Goal: Information Seeking & Learning: Learn about a topic

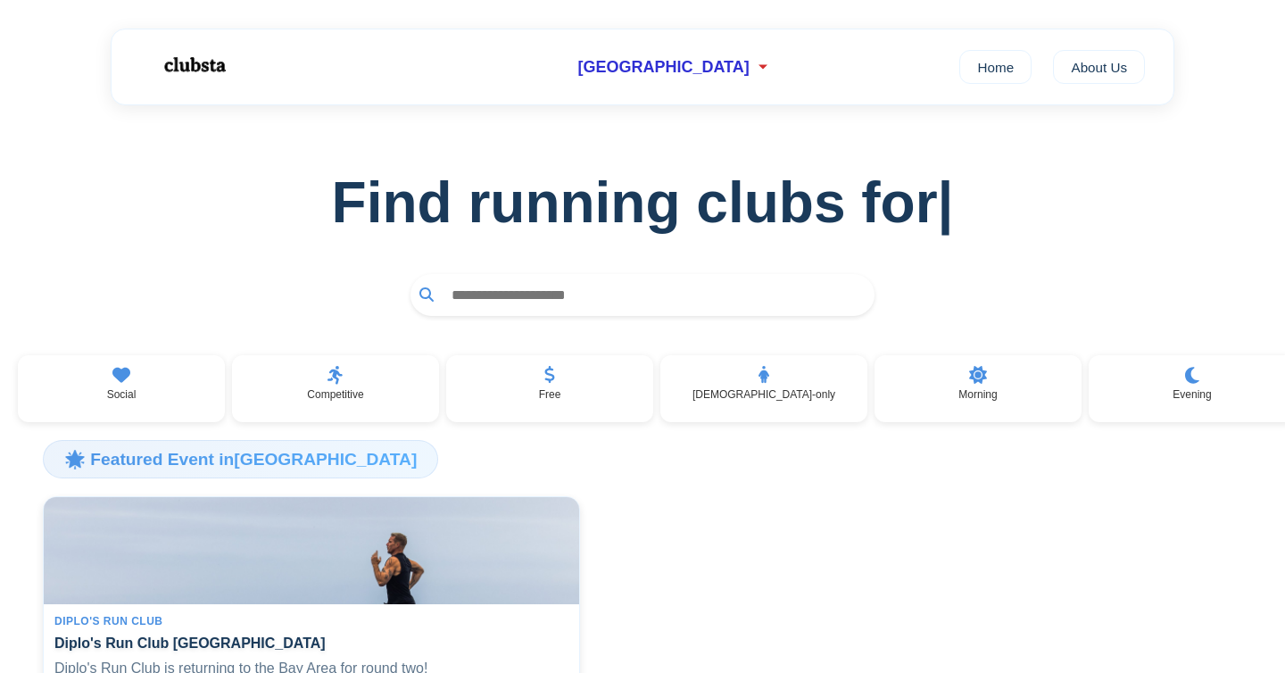
scroll to position [4, 0]
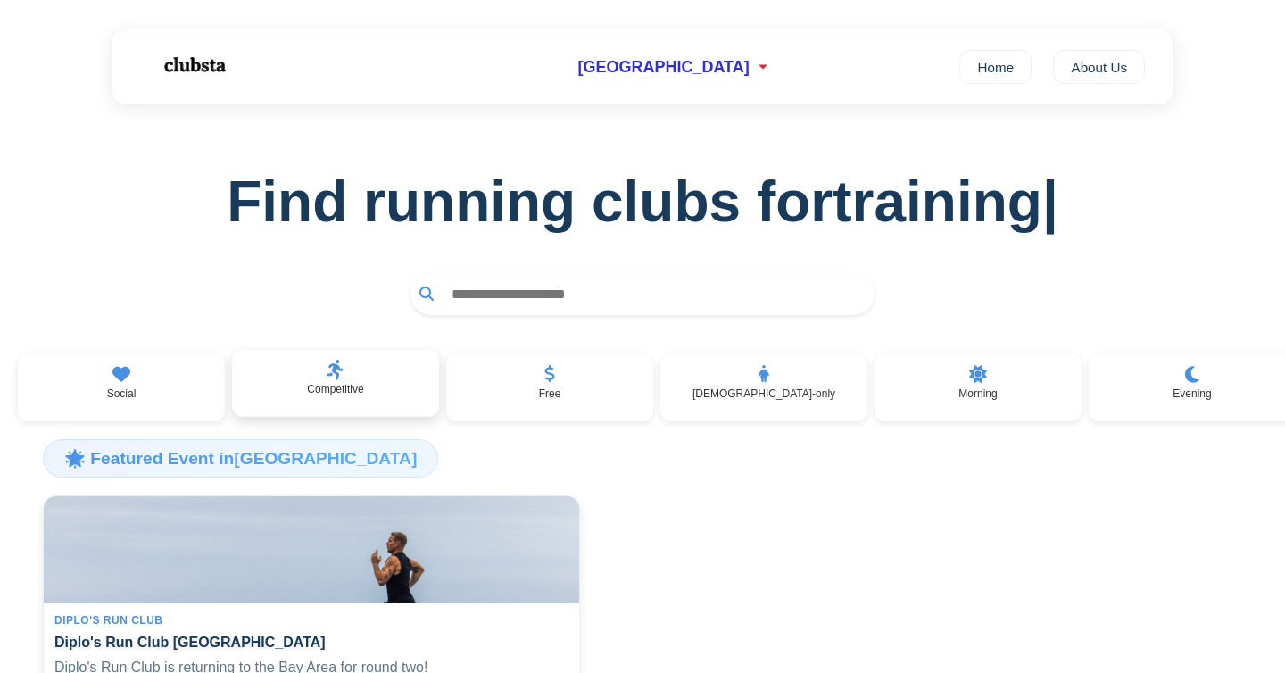
click at [357, 369] on div "Competitive" at bounding box center [335, 384] width 207 height 68
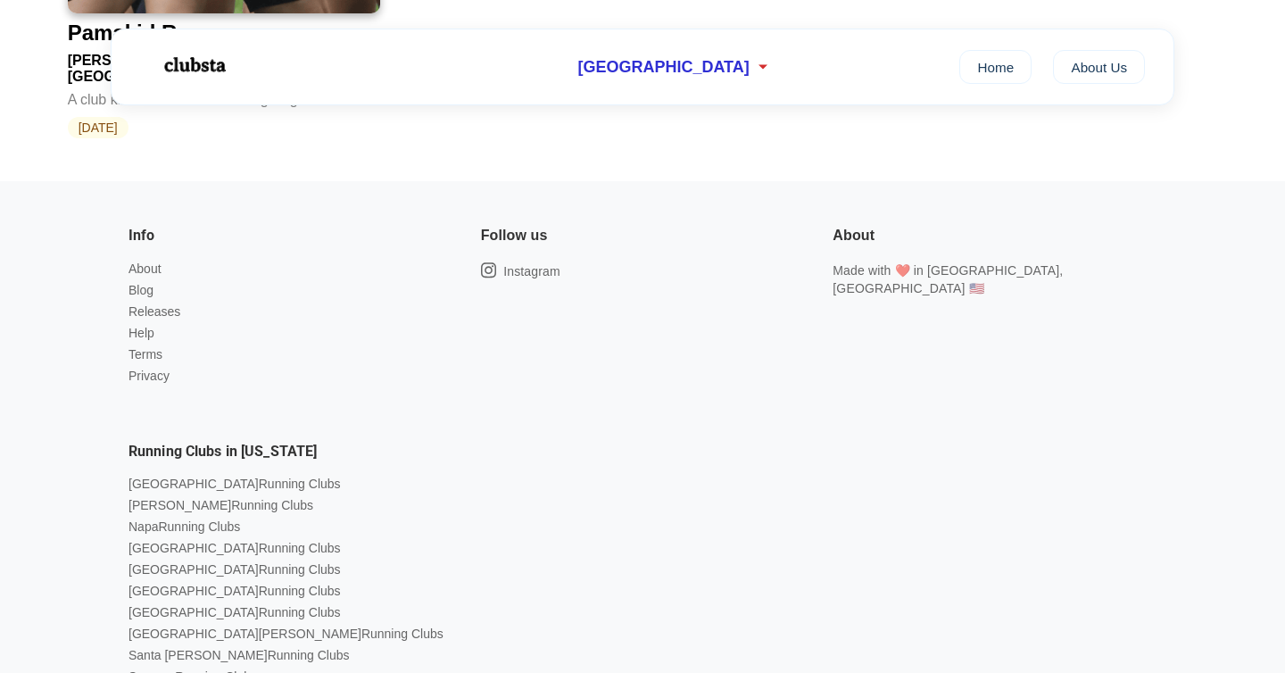
scroll to position [1294, 0]
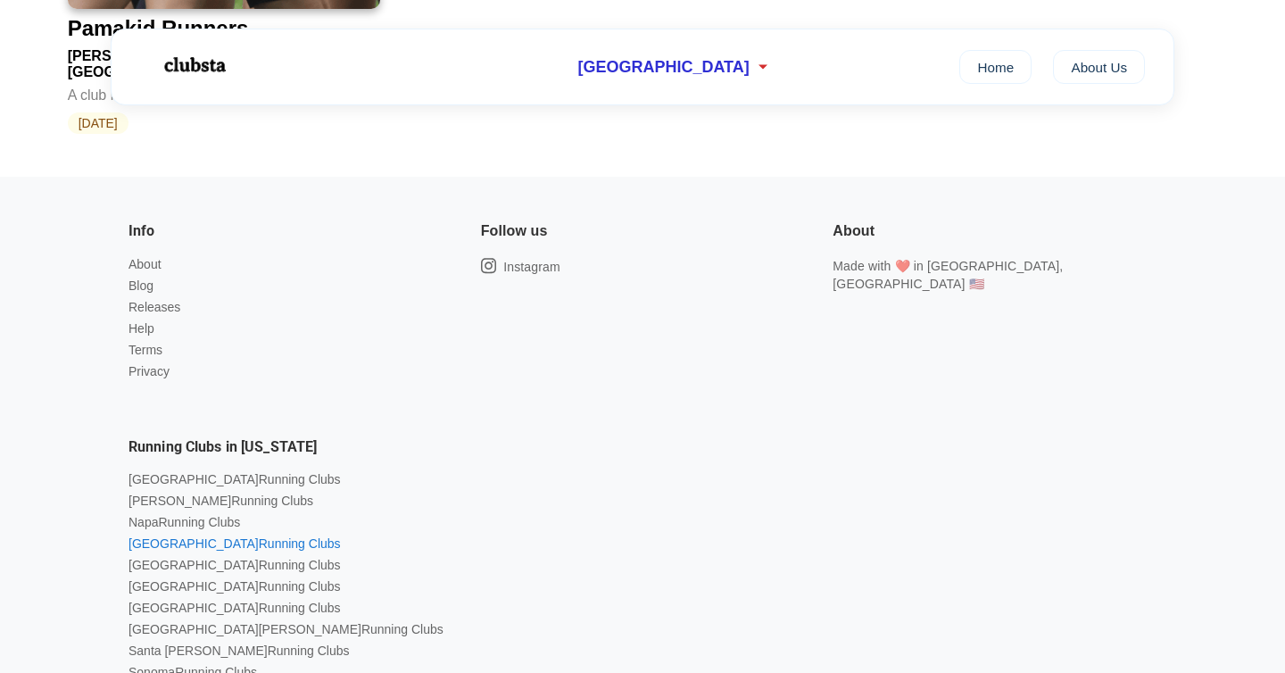
click at [219, 536] on link "Palo Alto Running Clubs" at bounding box center [234, 543] width 212 height 14
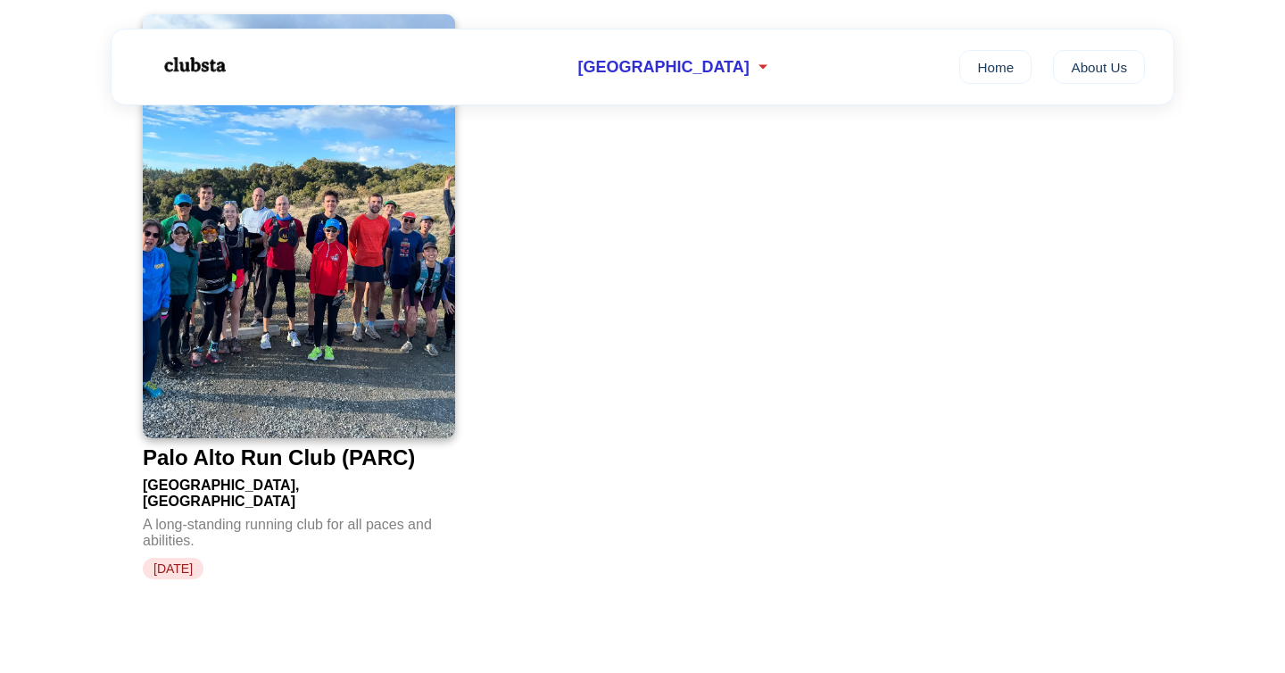
scroll to position [326, 0]
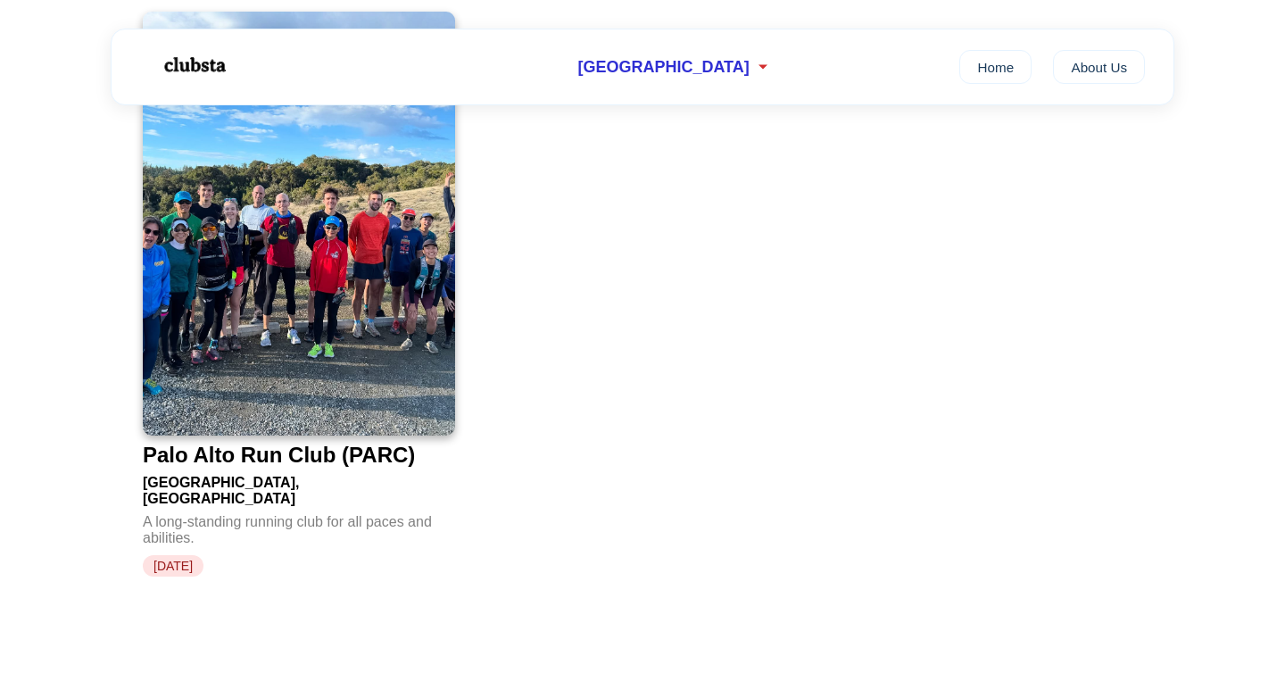
click at [351, 337] on img at bounding box center [299, 224] width 312 height 424
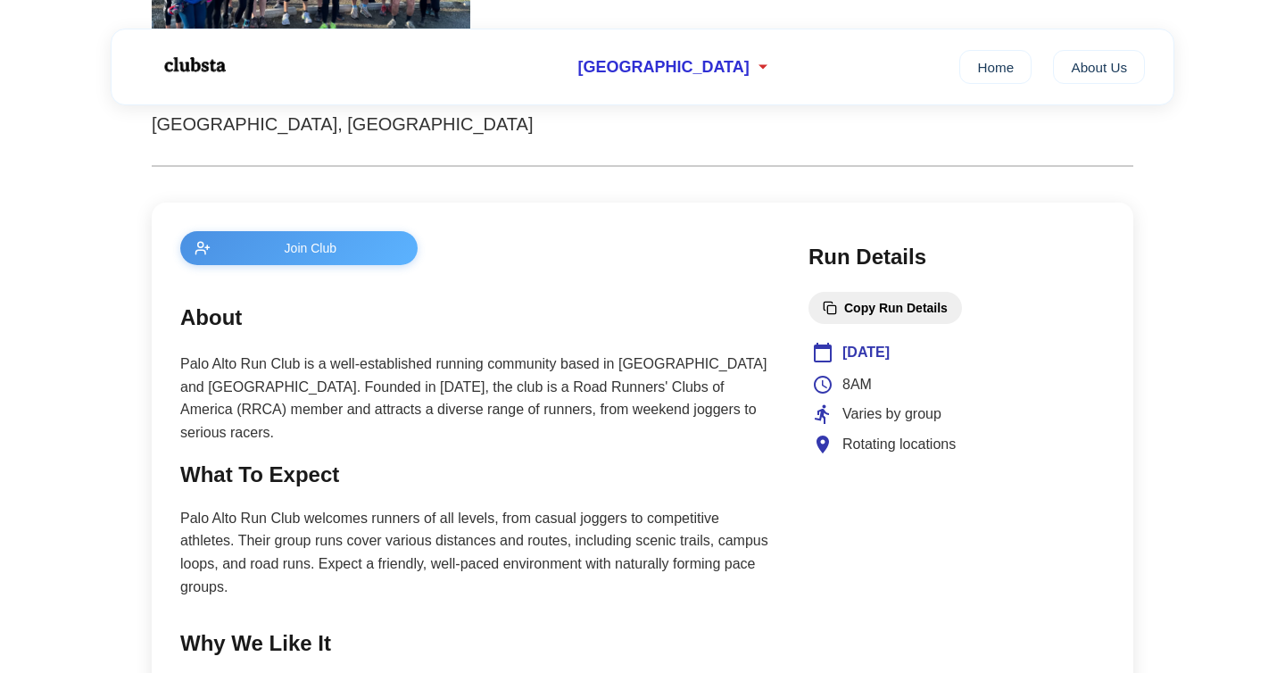
scroll to position [571, 0]
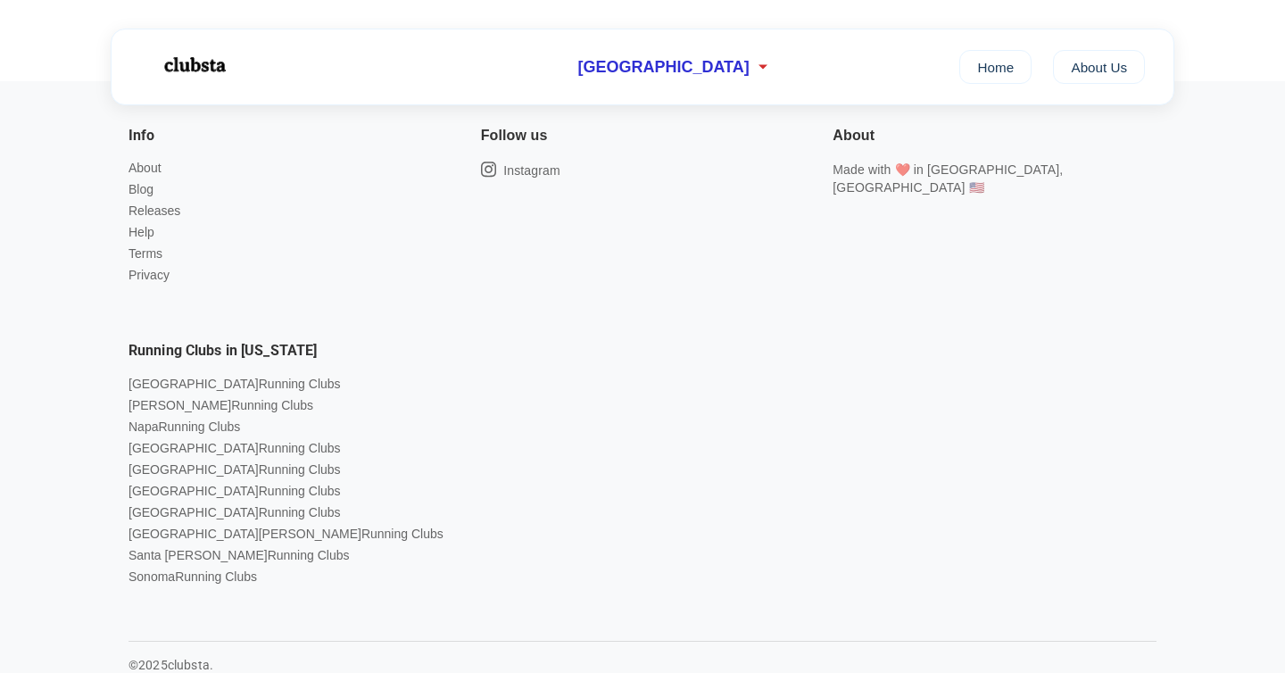
scroll to position [964, 0]
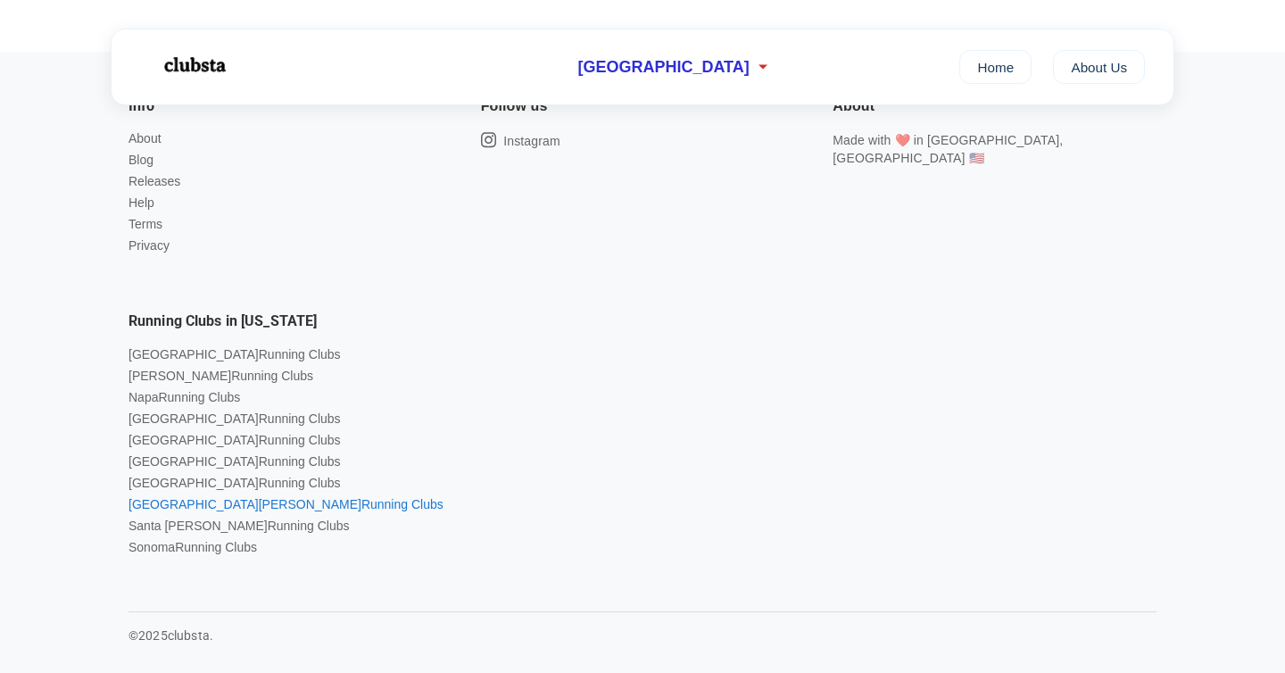
click at [205, 497] on link "San Jose Running Clubs" at bounding box center [285, 504] width 315 height 14
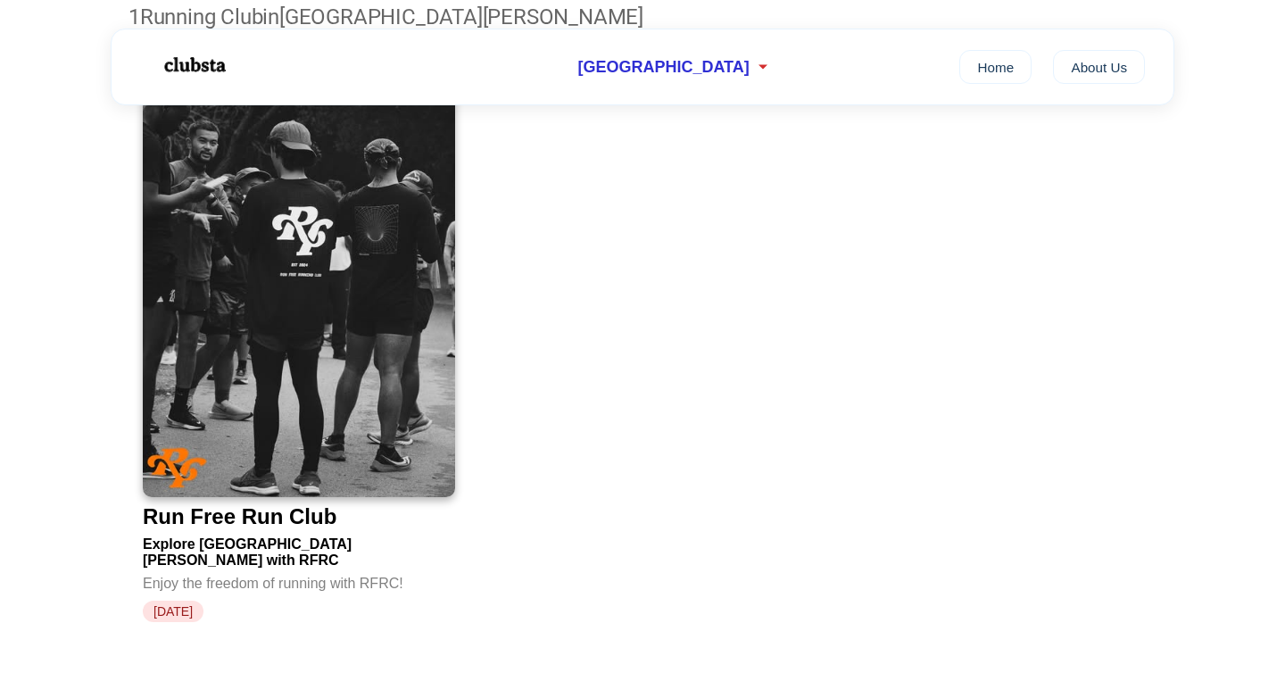
scroll to position [320, 0]
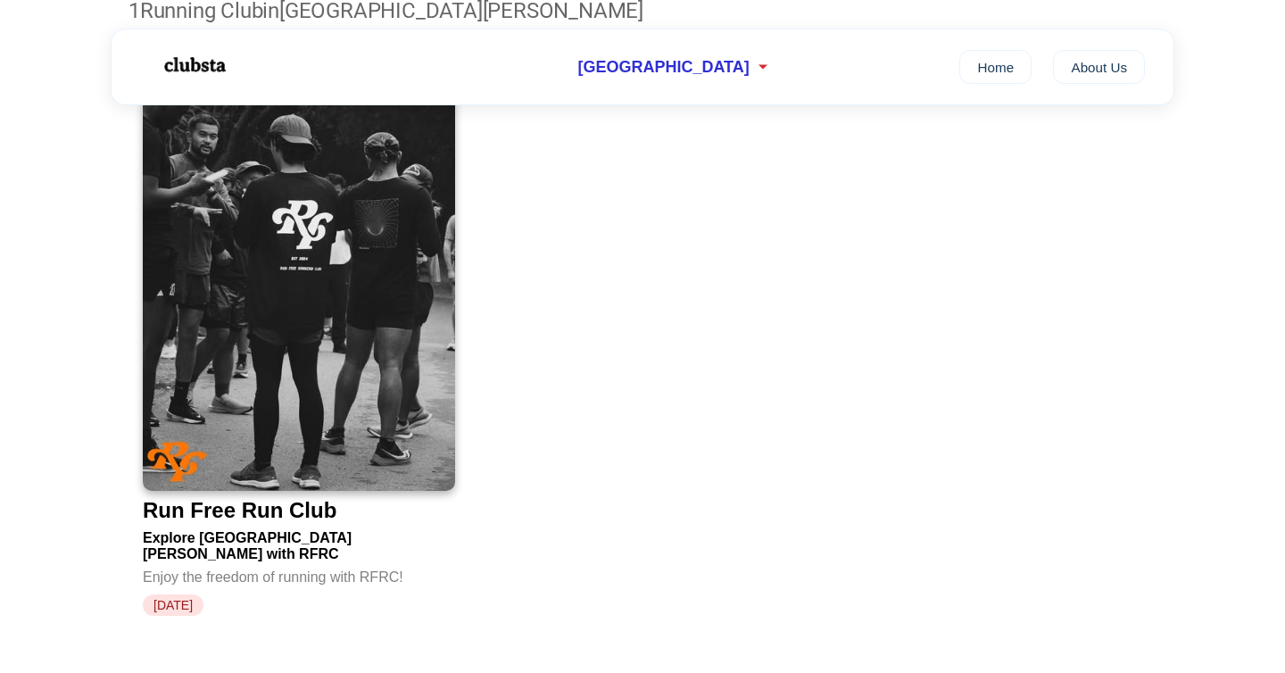
click at [256, 498] on div "Run Free Run Club" at bounding box center [240, 510] width 194 height 25
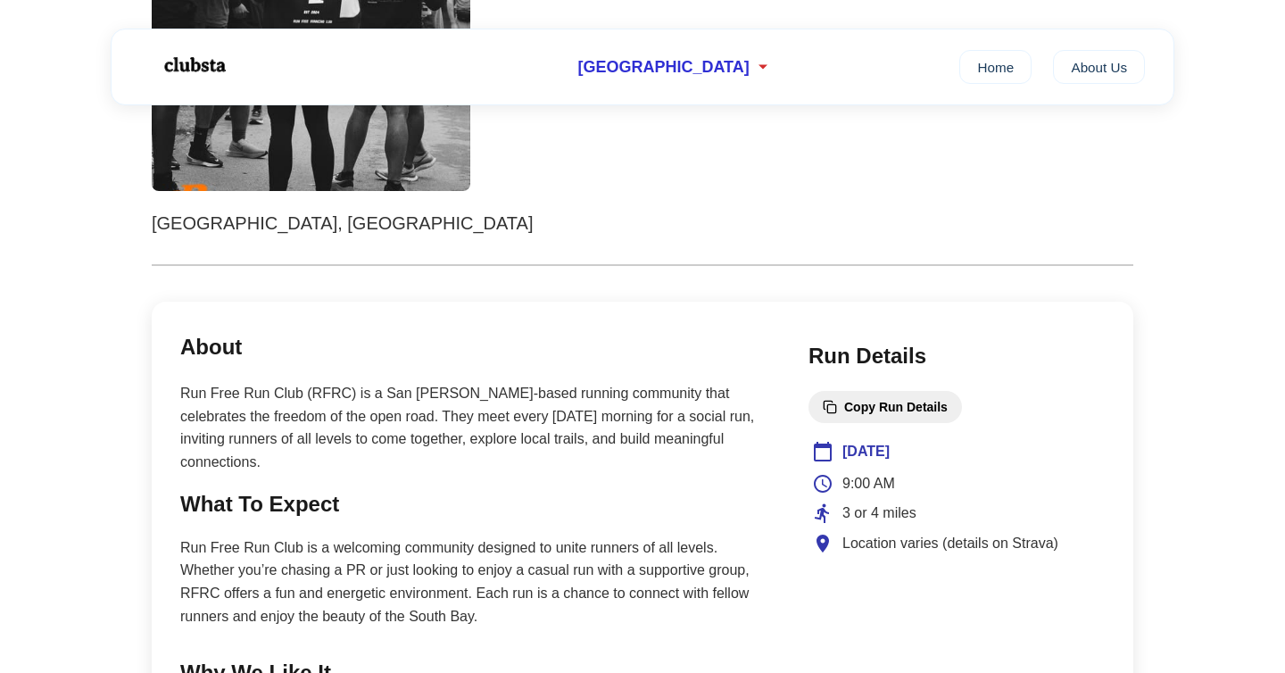
scroll to position [470, 0]
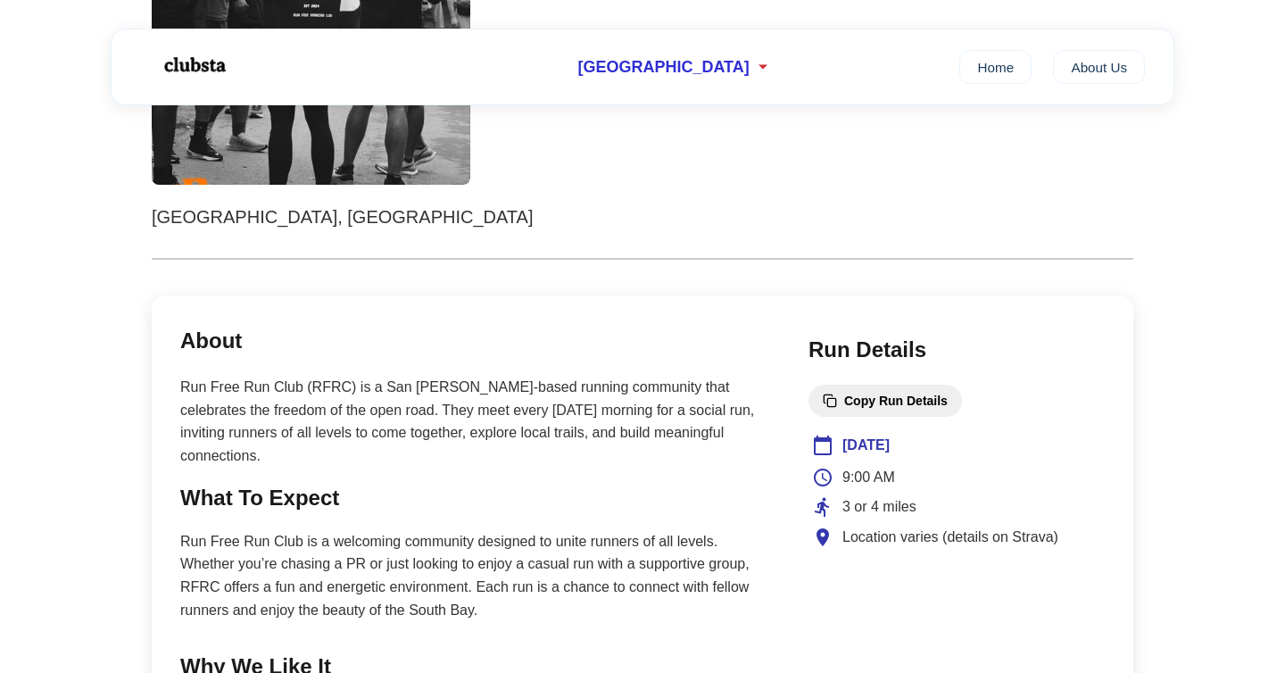
click at [529, 430] on p "Run Free Run Club (RFRC) is a San Jose-based running community that celebrates …" at bounding box center [476, 421] width 592 height 91
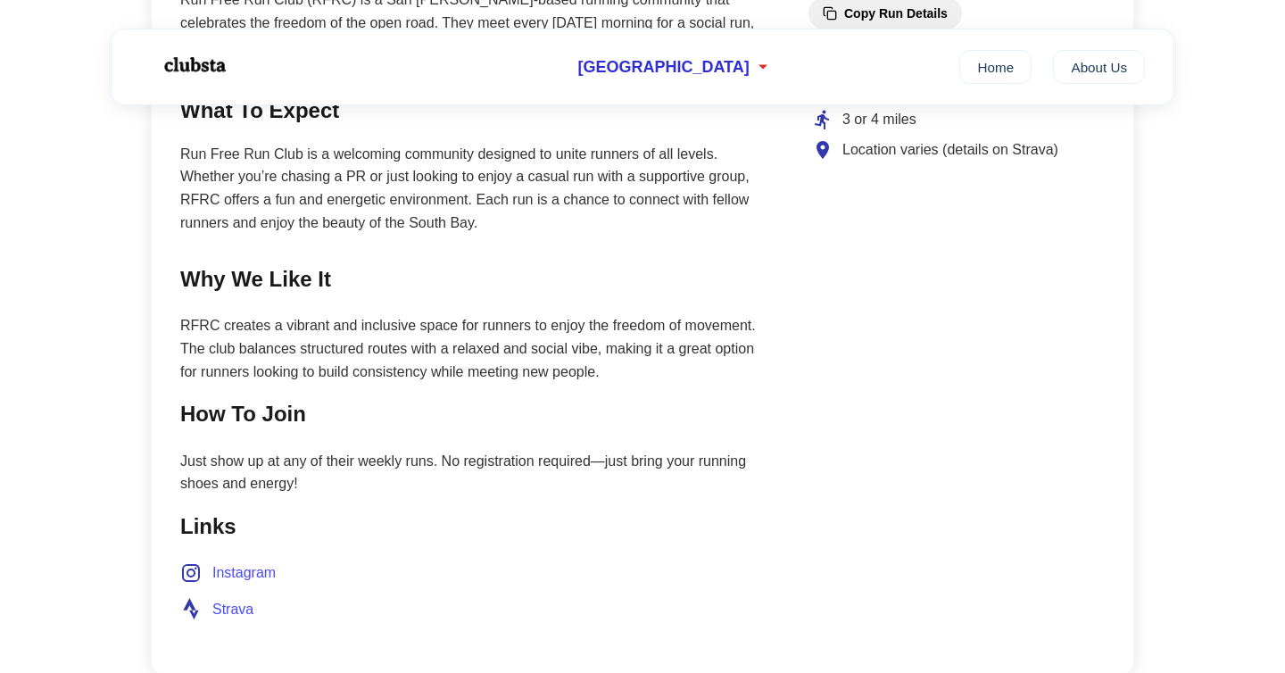
scroll to position [859, 0]
click at [220, 596] on span "Strava" at bounding box center [232, 607] width 41 height 23
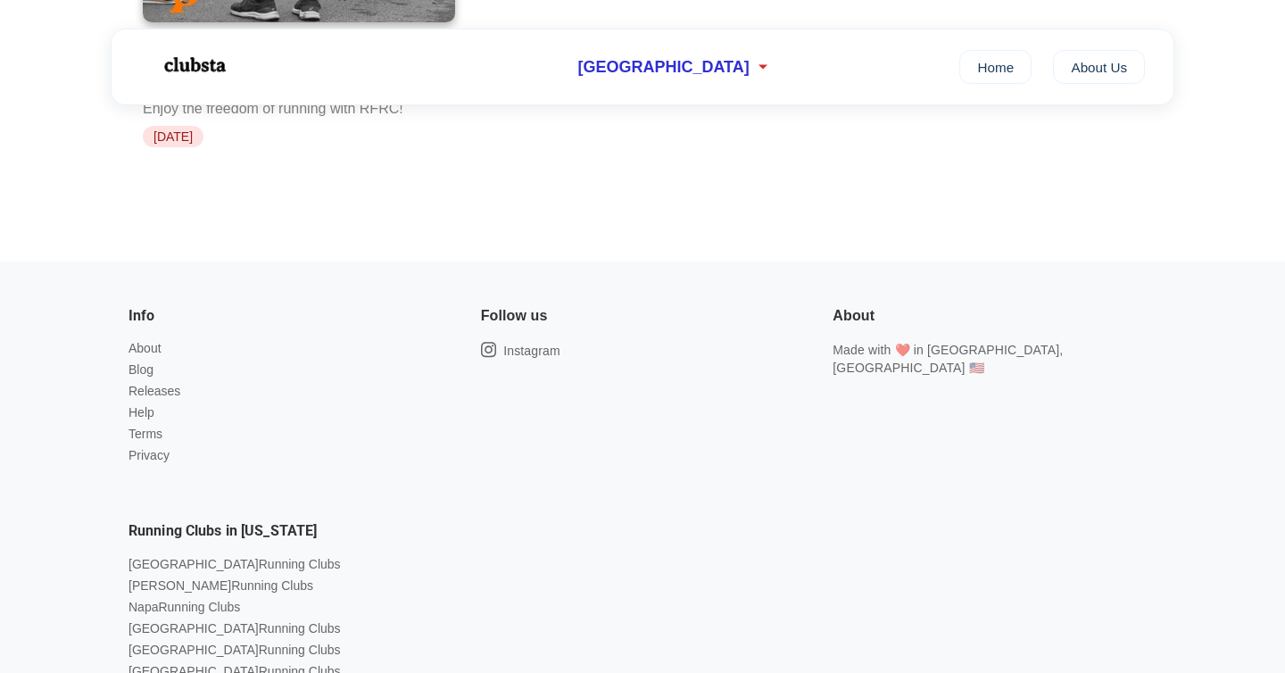
scroll to position [947, 0]
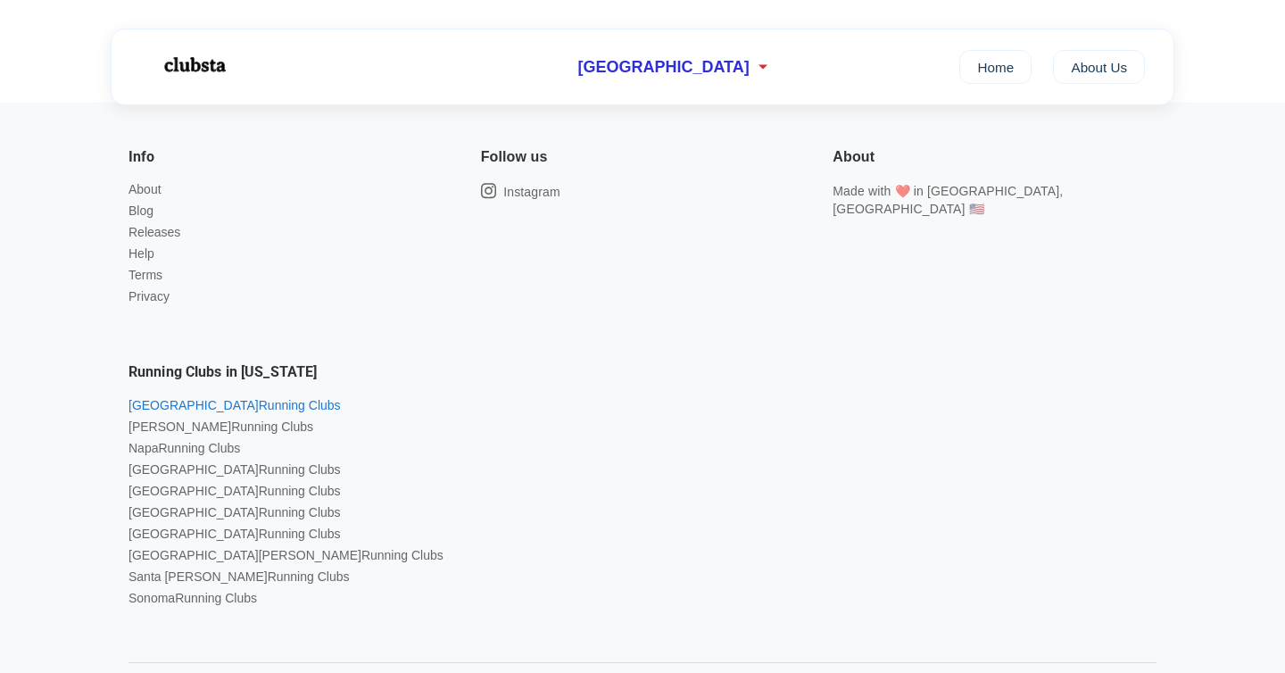
click at [195, 398] on link "East Bay Running Clubs" at bounding box center [234, 405] width 212 height 14
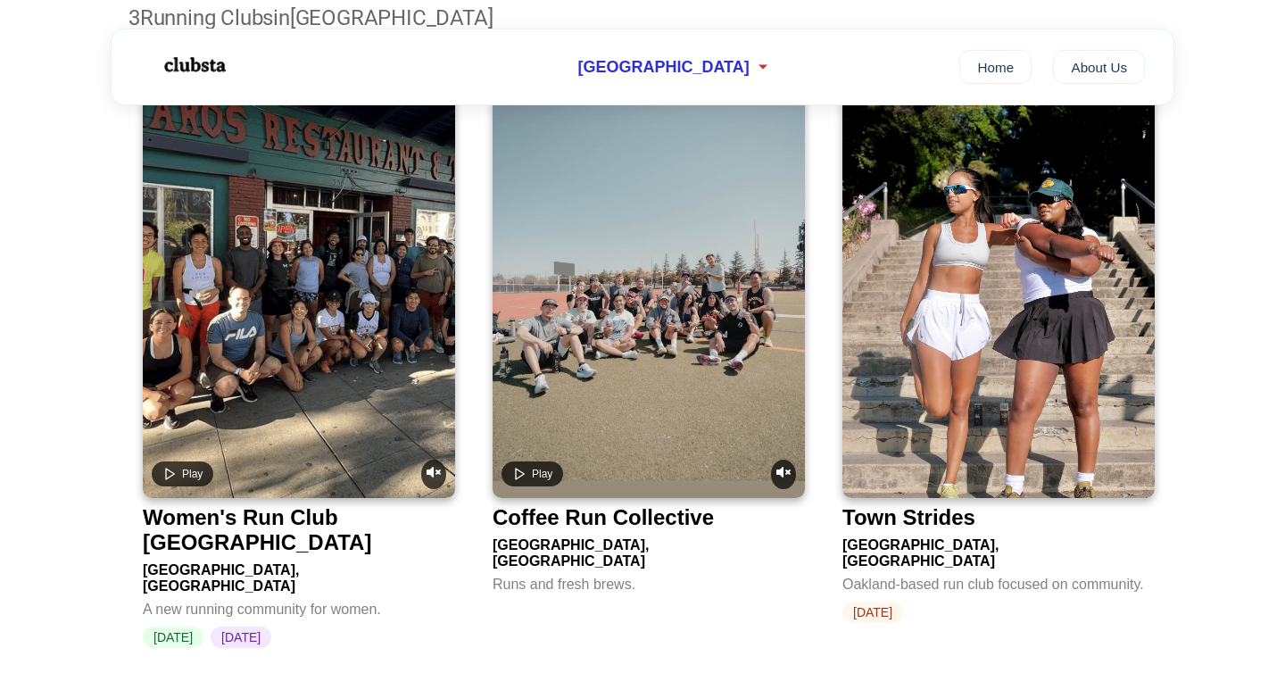
scroll to position [258, 0]
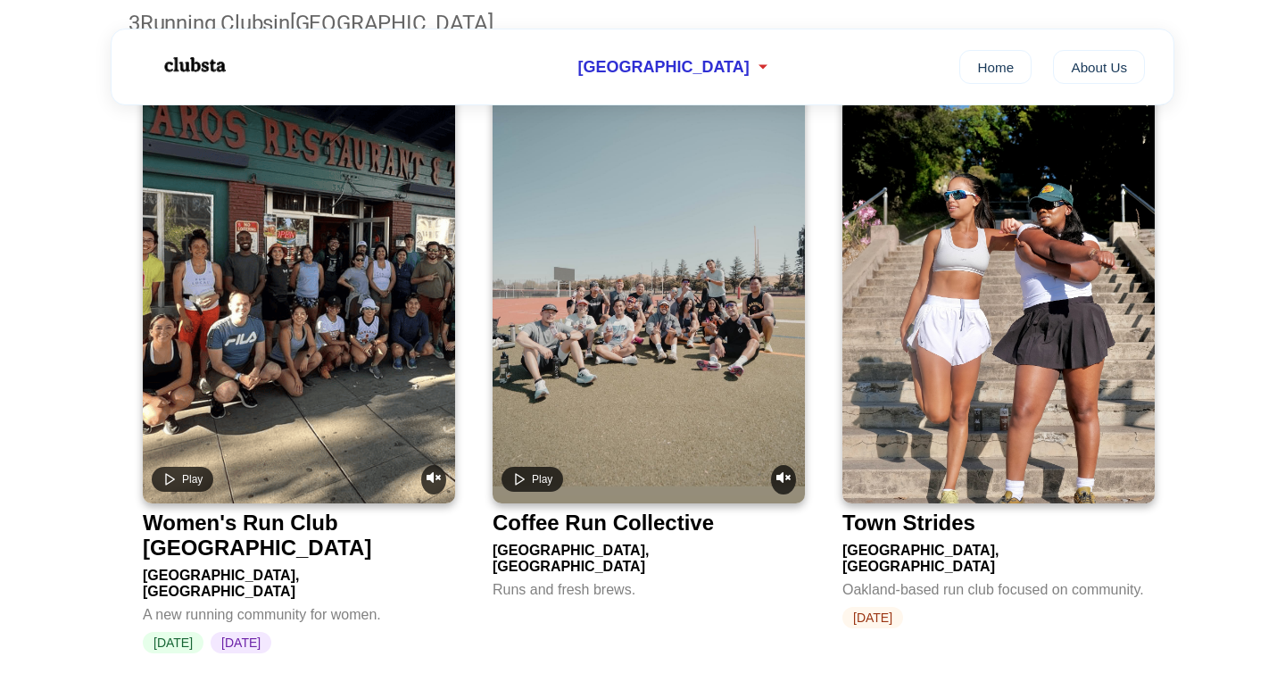
click at [707, 348] on video at bounding box center [648, 291] width 312 height 424
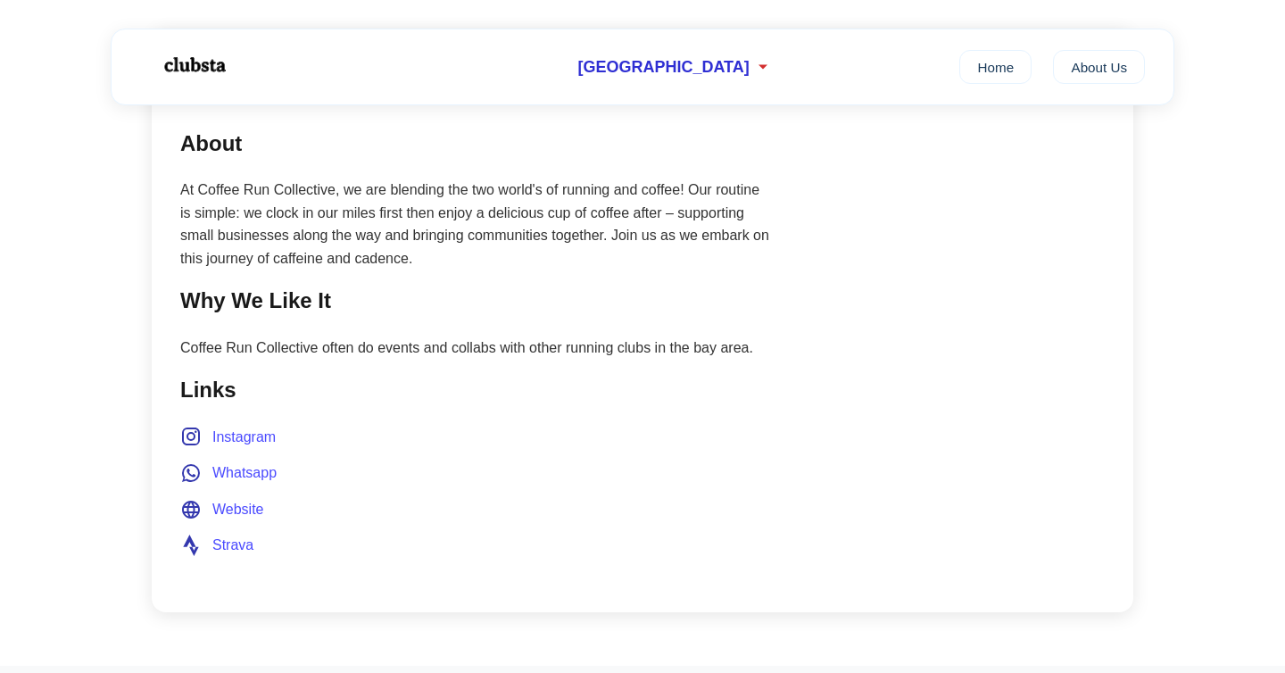
scroll to position [740, 0]
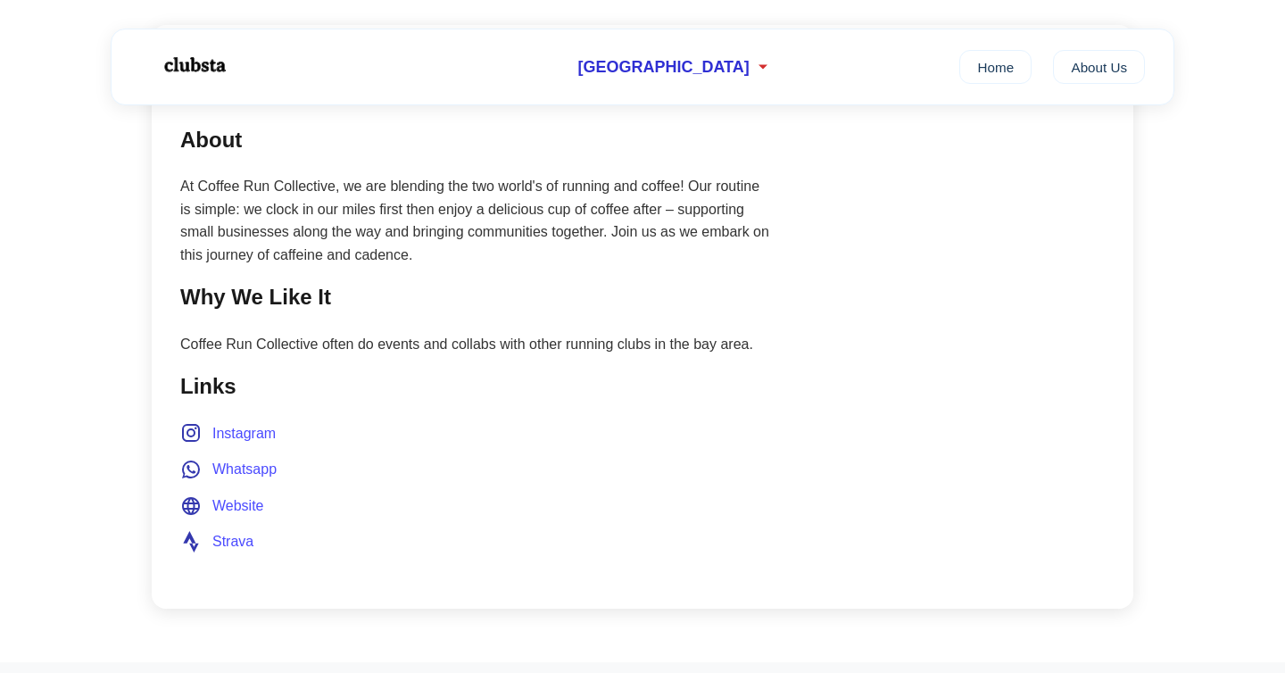
click at [237, 496] on span "Website" at bounding box center [238, 505] width 52 height 23
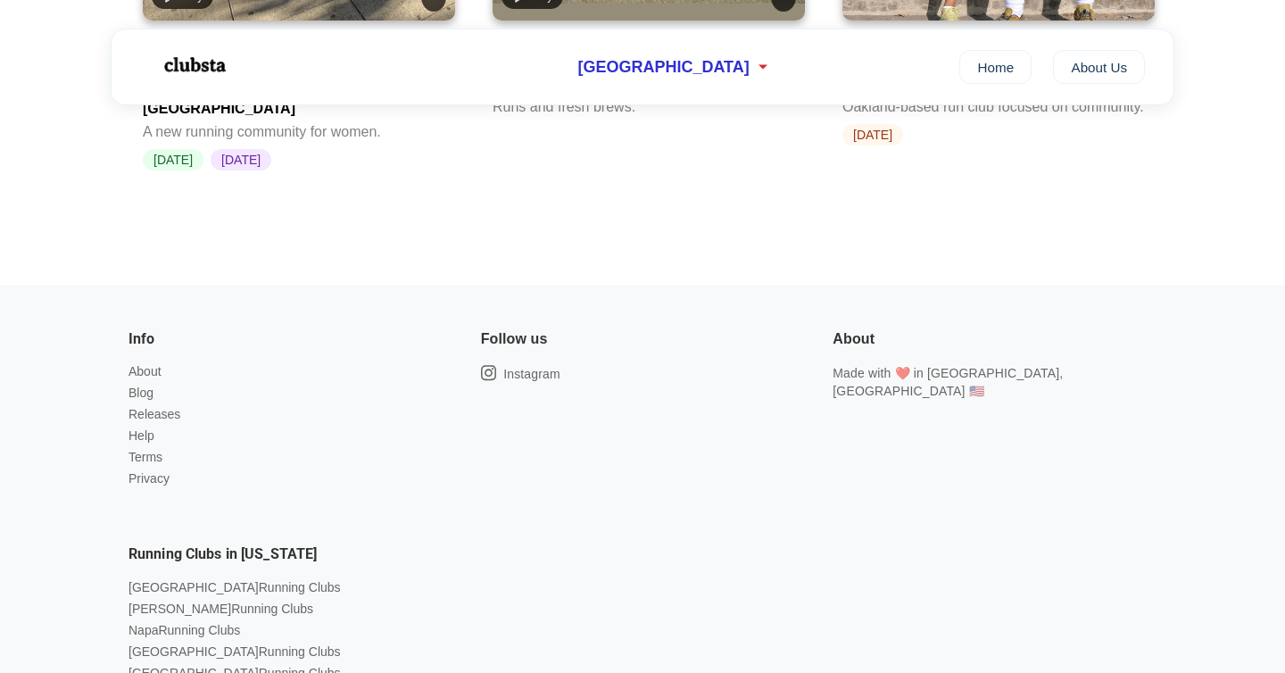
scroll to position [258, 0]
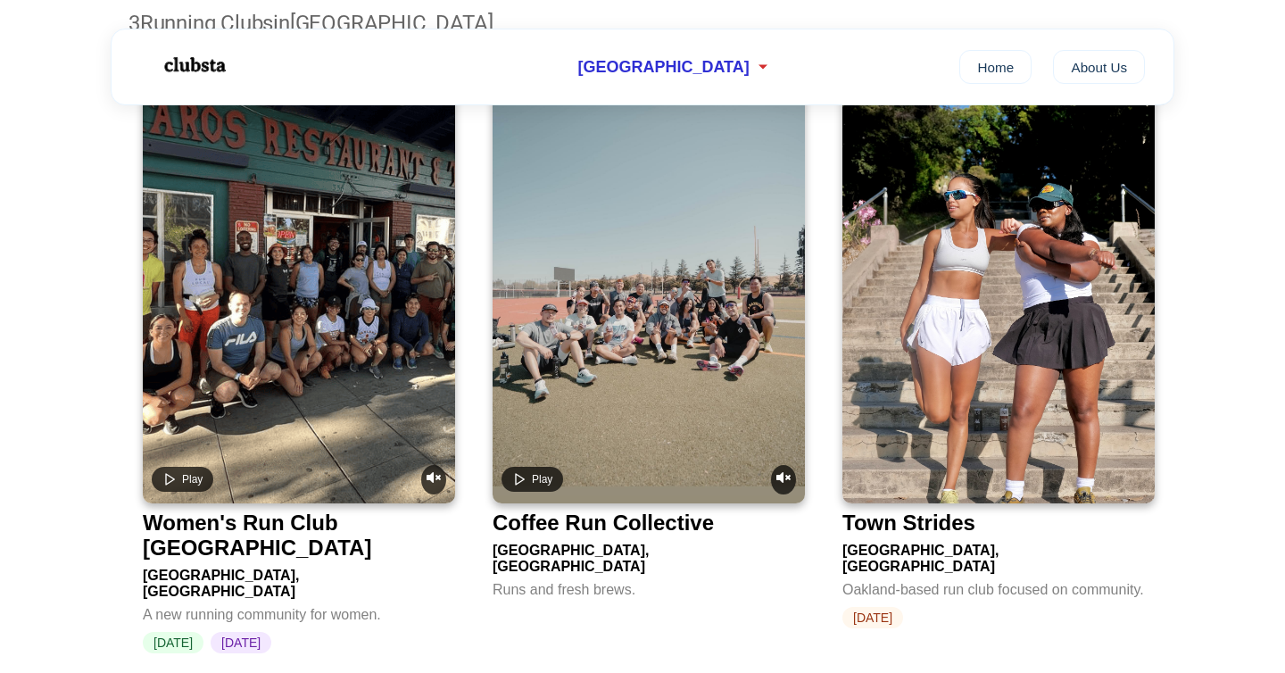
click at [299, 407] on video at bounding box center [299, 291] width 312 height 424
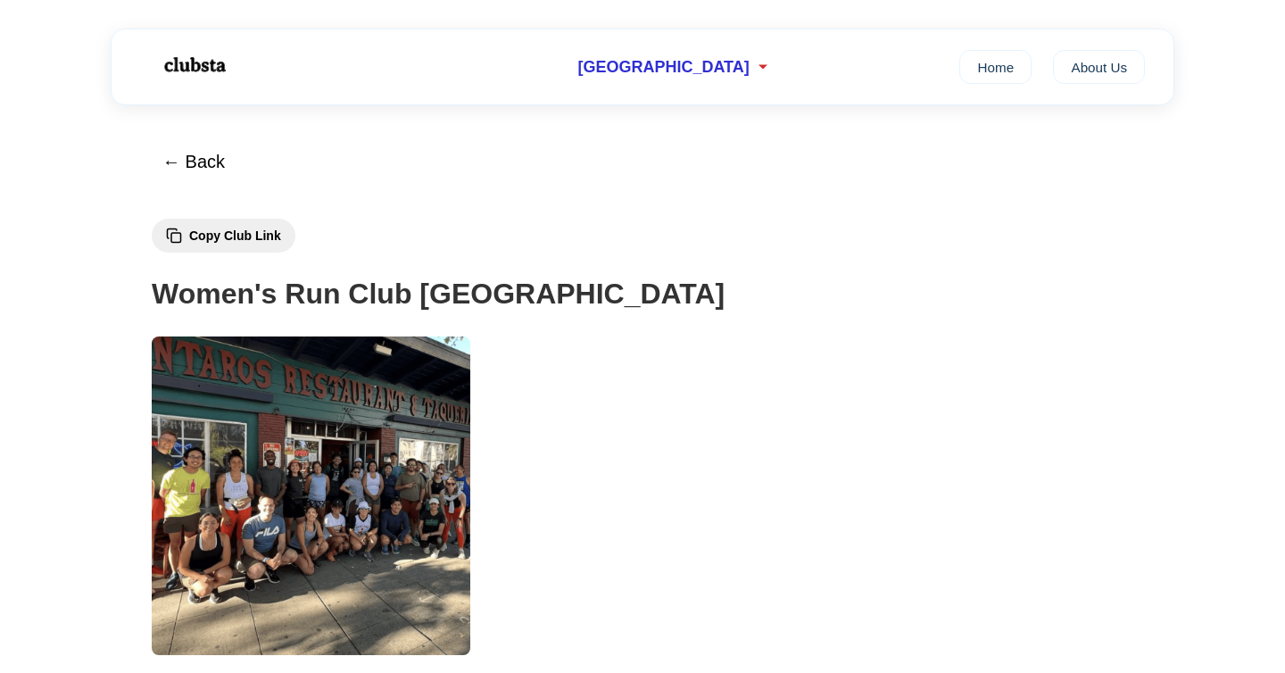
click at [299, 407] on img at bounding box center [311, 495] width 318 height 318
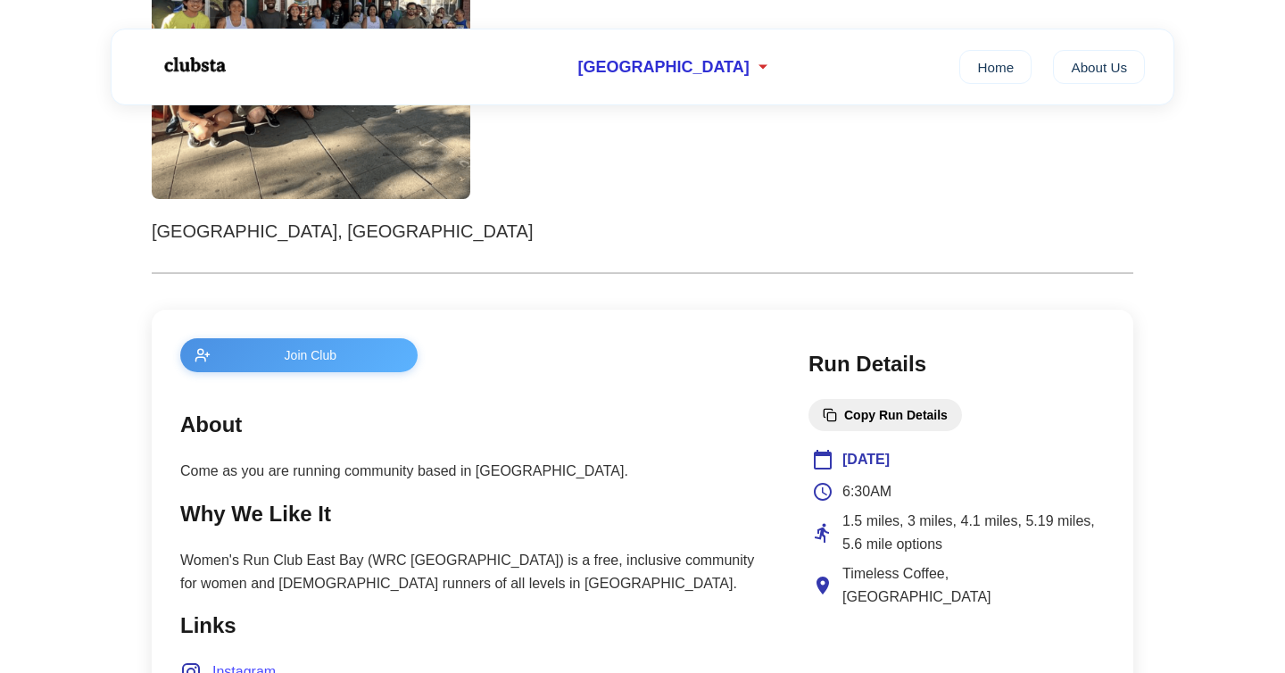
scroll to position [457, 0]
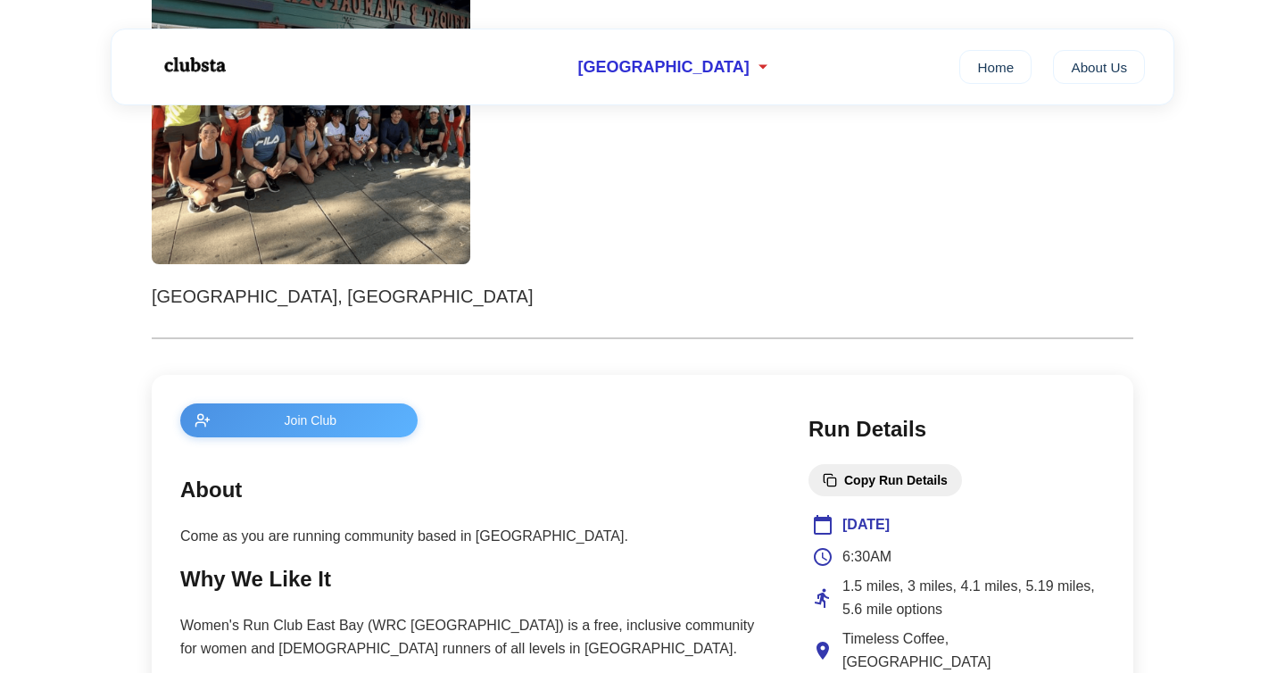
click at [344, 211] on img at bounding box center [311, 105] width 318 height 318
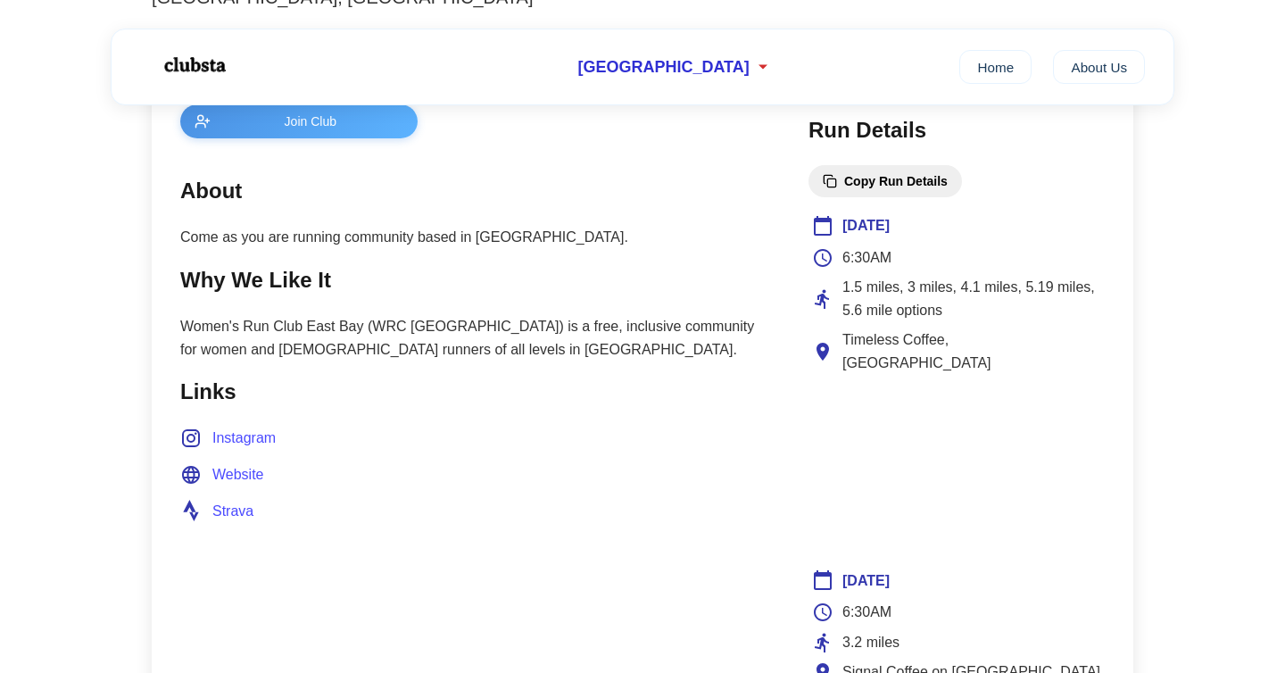
scroll to position [258, 0]
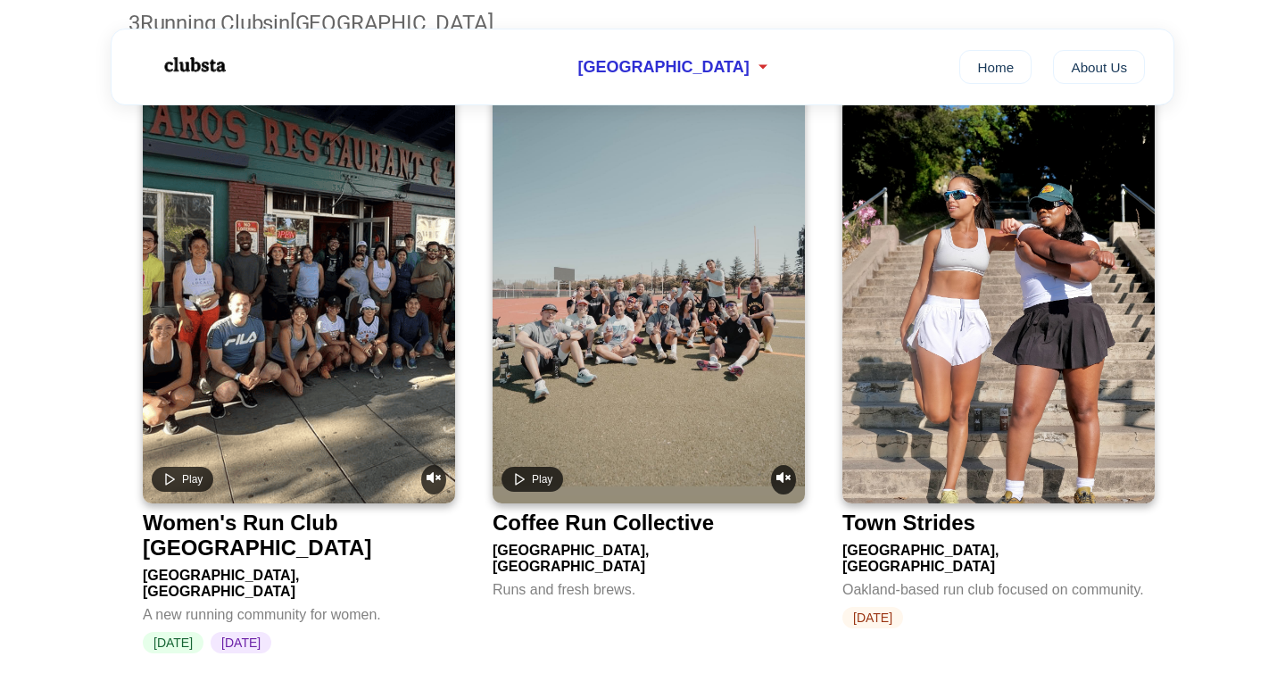
click at [897, 376] on img at bounding box center [998, 291] width 312 height 424
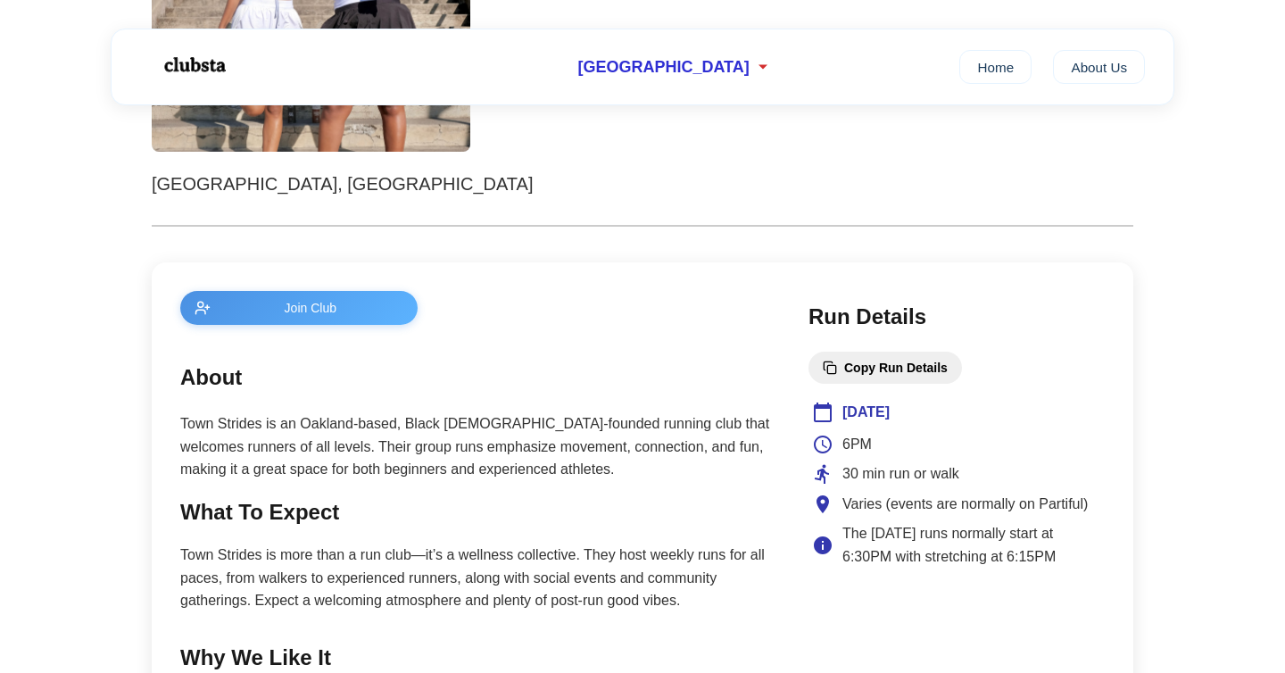
scroll to position [510, 0]
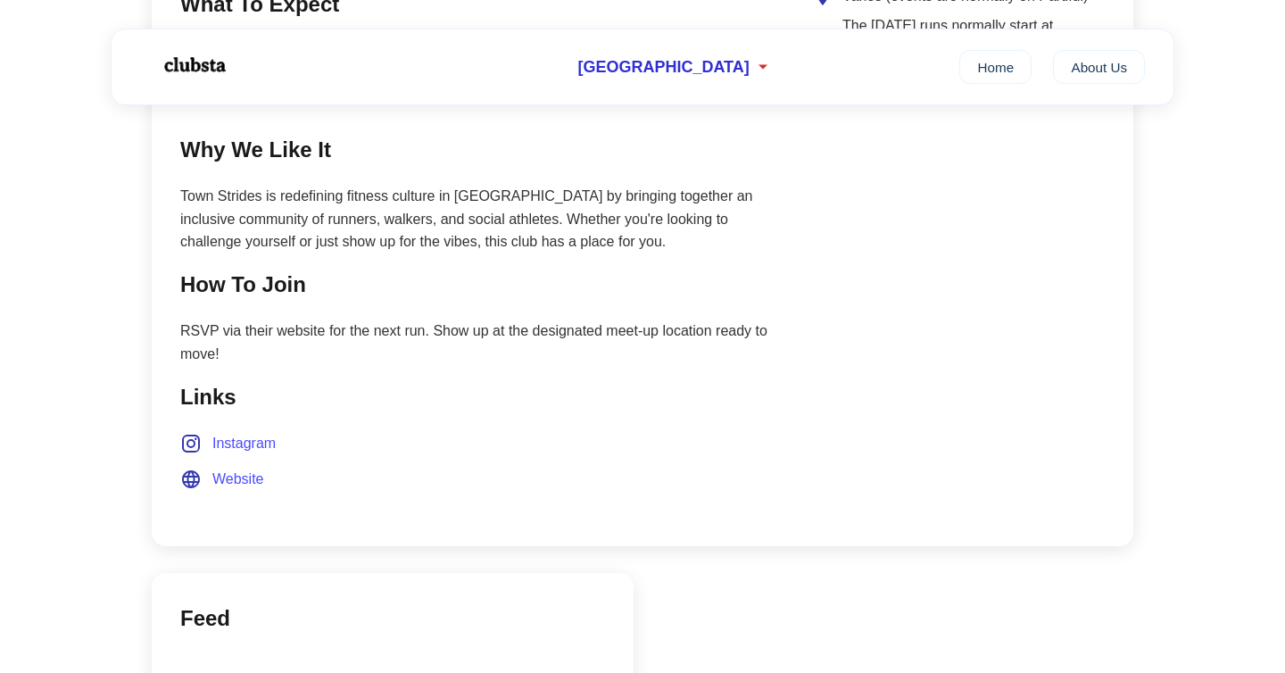
scroll to position [258, 0]
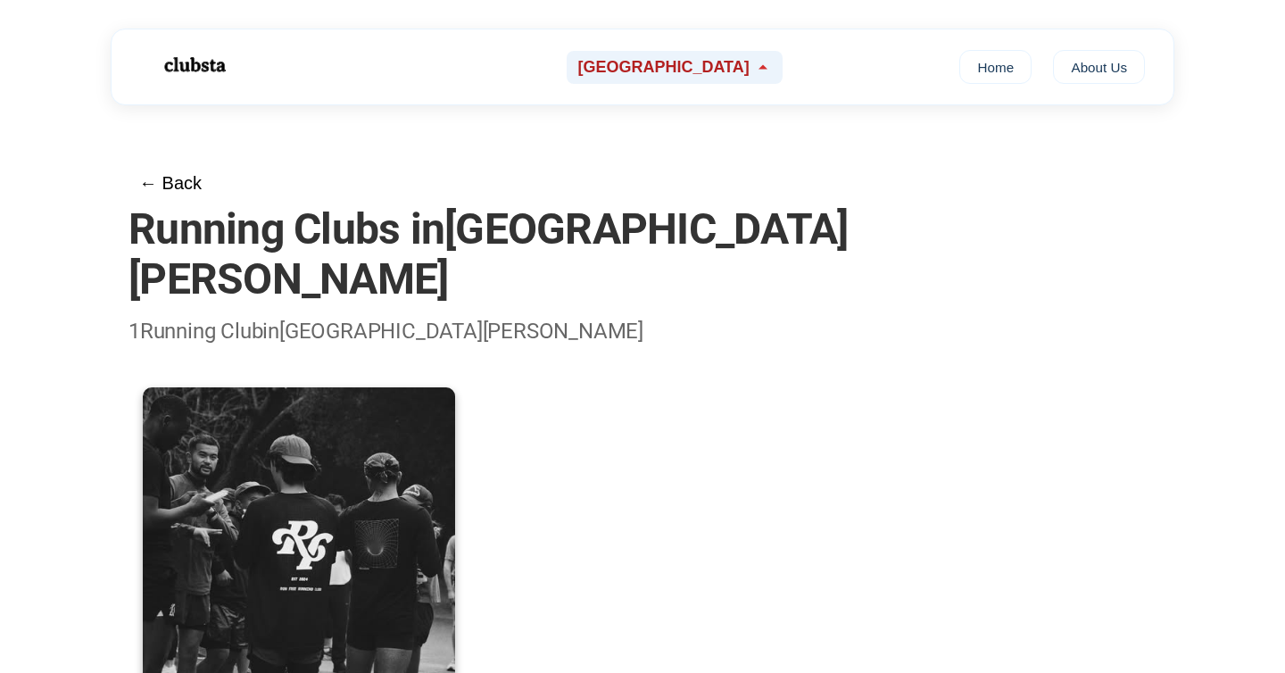
click at [712, 70] on span "[GEOGRAPHIC_DATA]" at bounding box center [662, 67] width 171 height 19
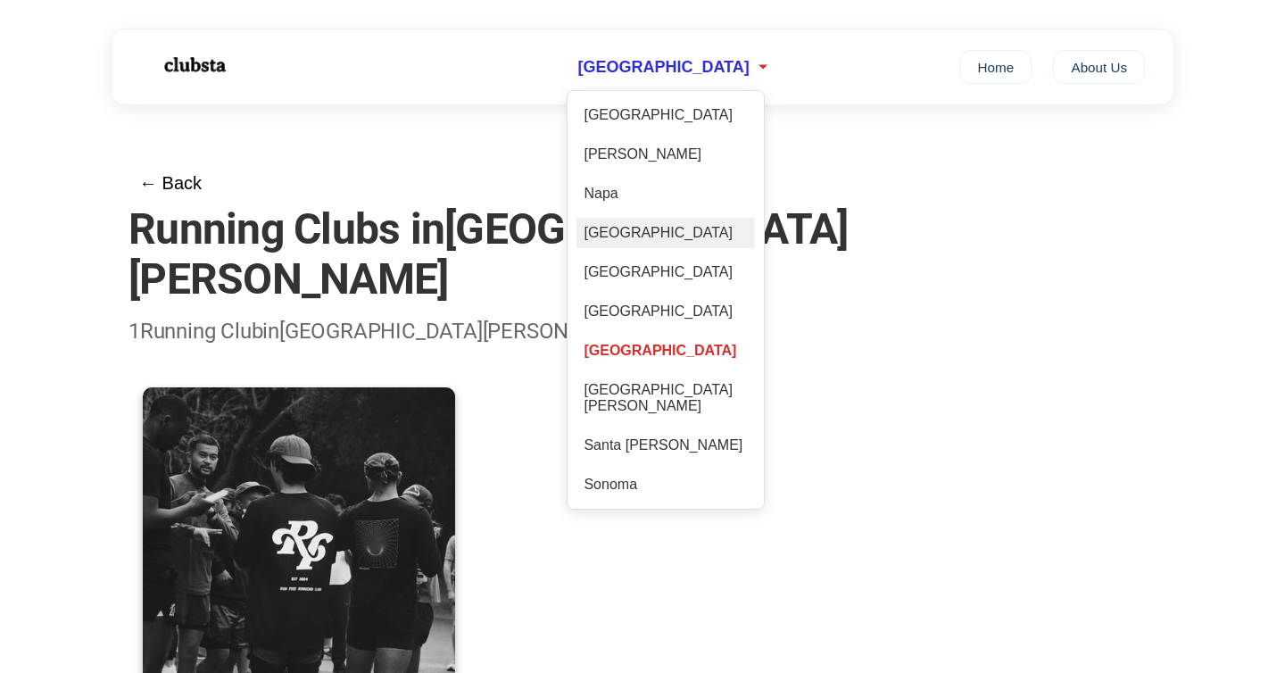
click at [637, 235] on div "[GEOGRAPHIC_DATA]" at bounding box center [665, 233] width 178 height 30
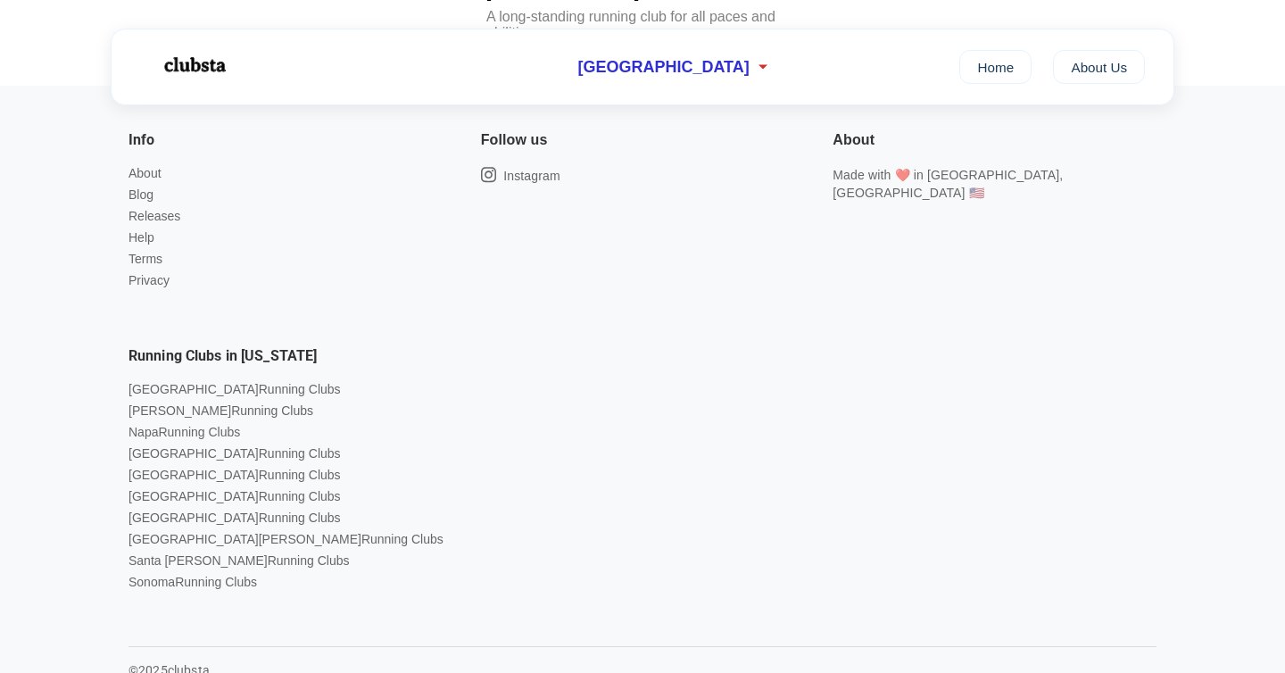
scroll to position [982, 0]
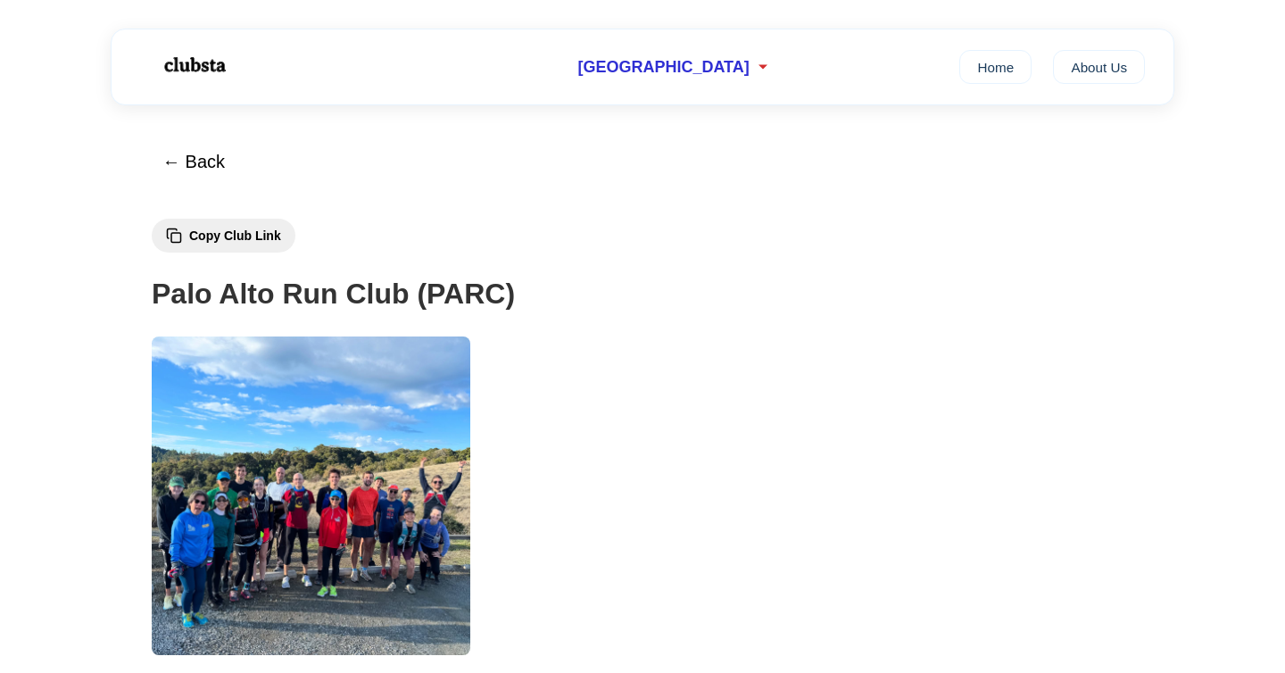
click at [286, 394] on img at bounding box center [311, 495] width 318 height 318
click at [360, 298] on h1 "Palo Alto Run Club (PARC)" at bounding box center [642, 293] width 981 height 45
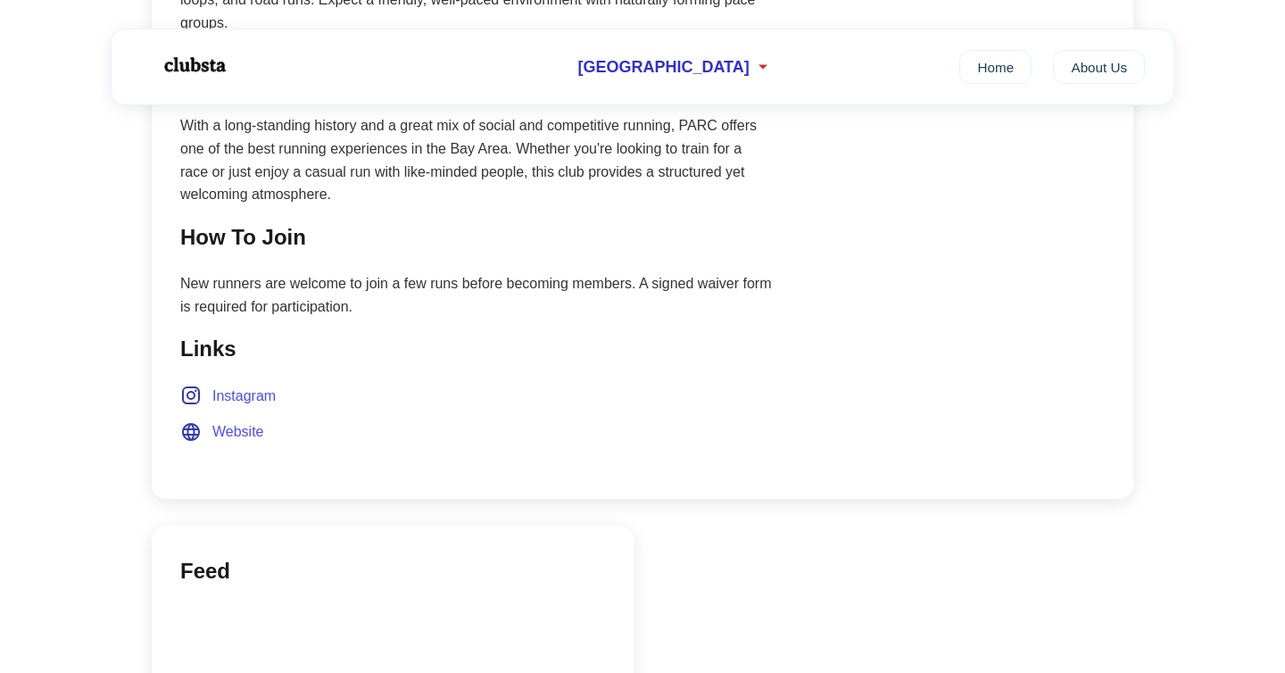
scroll to position [1128, 0]
click at [244, 419] on span "Website" at bounding box center [238, 430] width 52 height 23
